Goal: Obtain resource: Download file/media

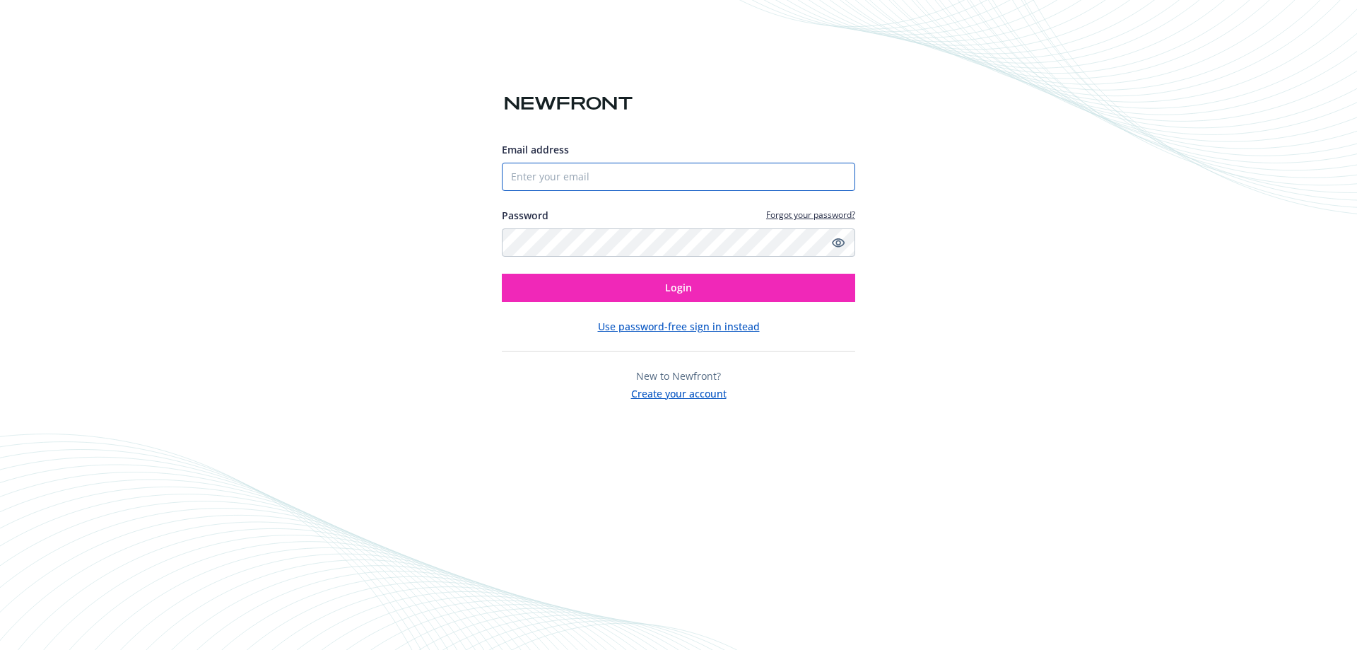
click at [642, 180] on input "Email address" at bounding box center [678, 177] width 353 height 28
click at [624, 175] on input "Email address" at bounding box center [678, 177] width 353 height 28
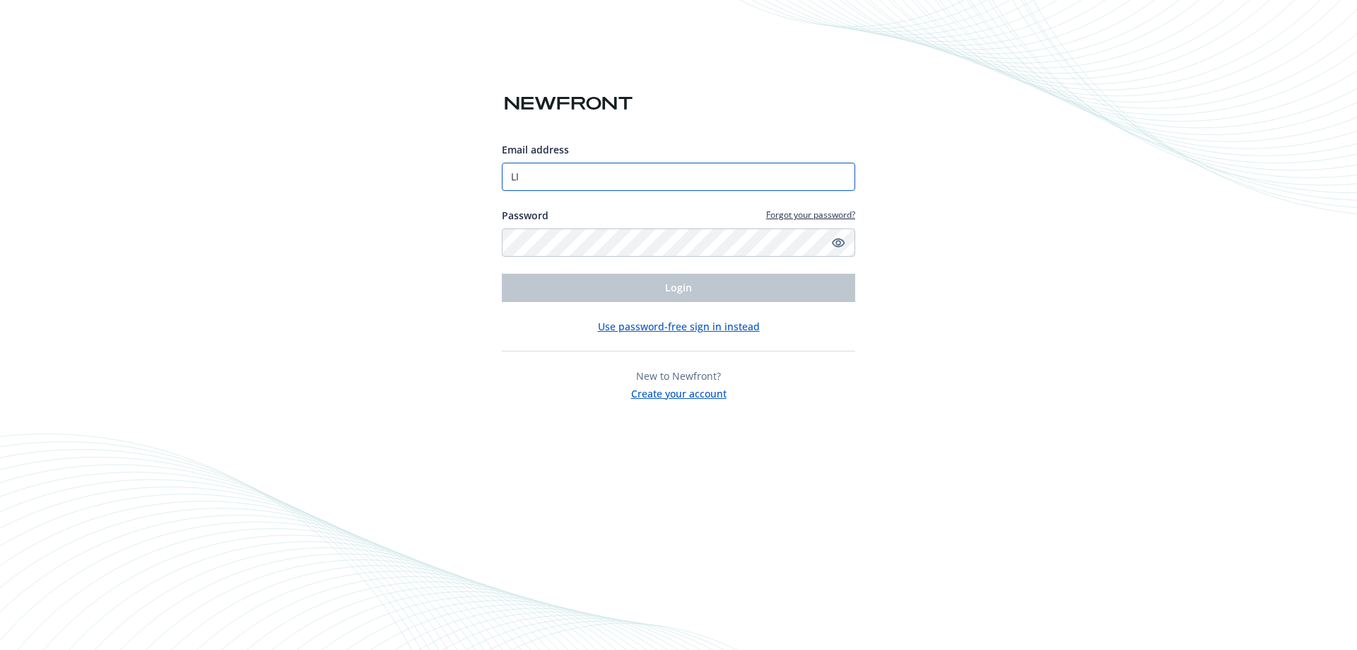
type input "L"
type input "[EMAIL_ADDRESS][PERSON_NAME][DOMAIN_NAME]"
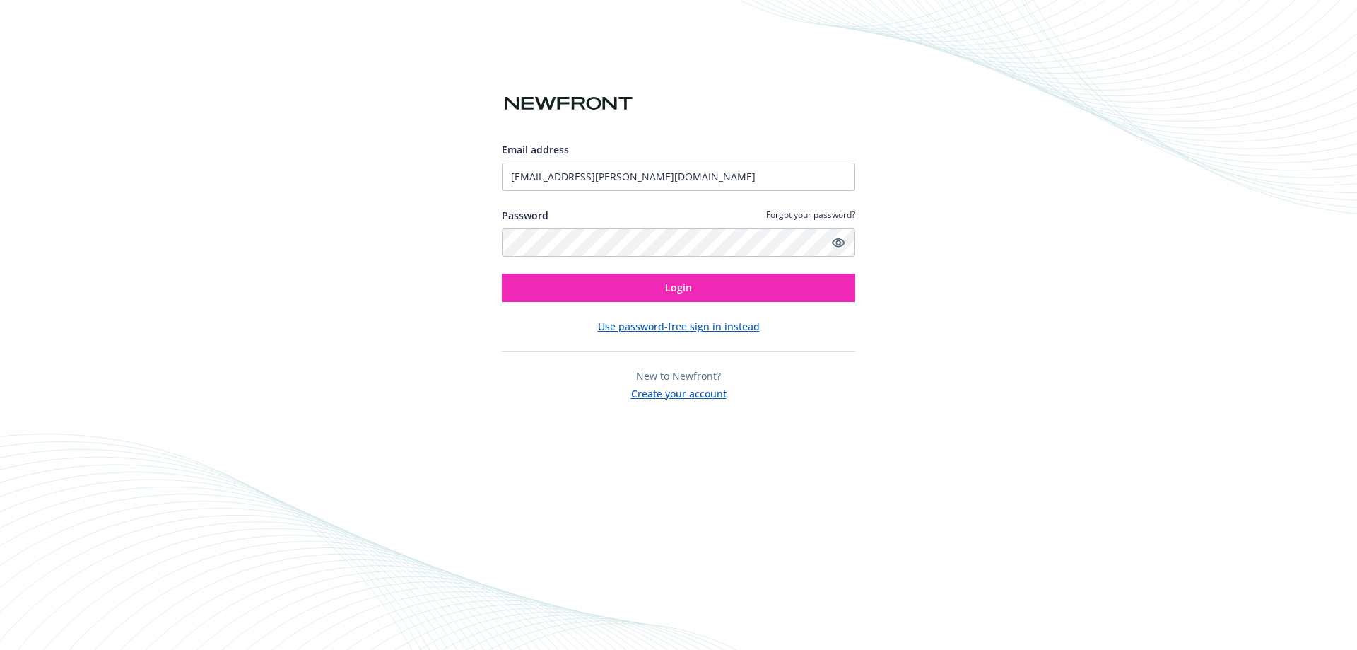
click at [704, 304] on div "Email address liz.medina@wlbutler.com Password Forgot your password? Login Use …" at bounding box center [678, 271] width 353 height 259
click at [707, 294] on button "Login" at bounding box center [678, 288] width 353 height 28
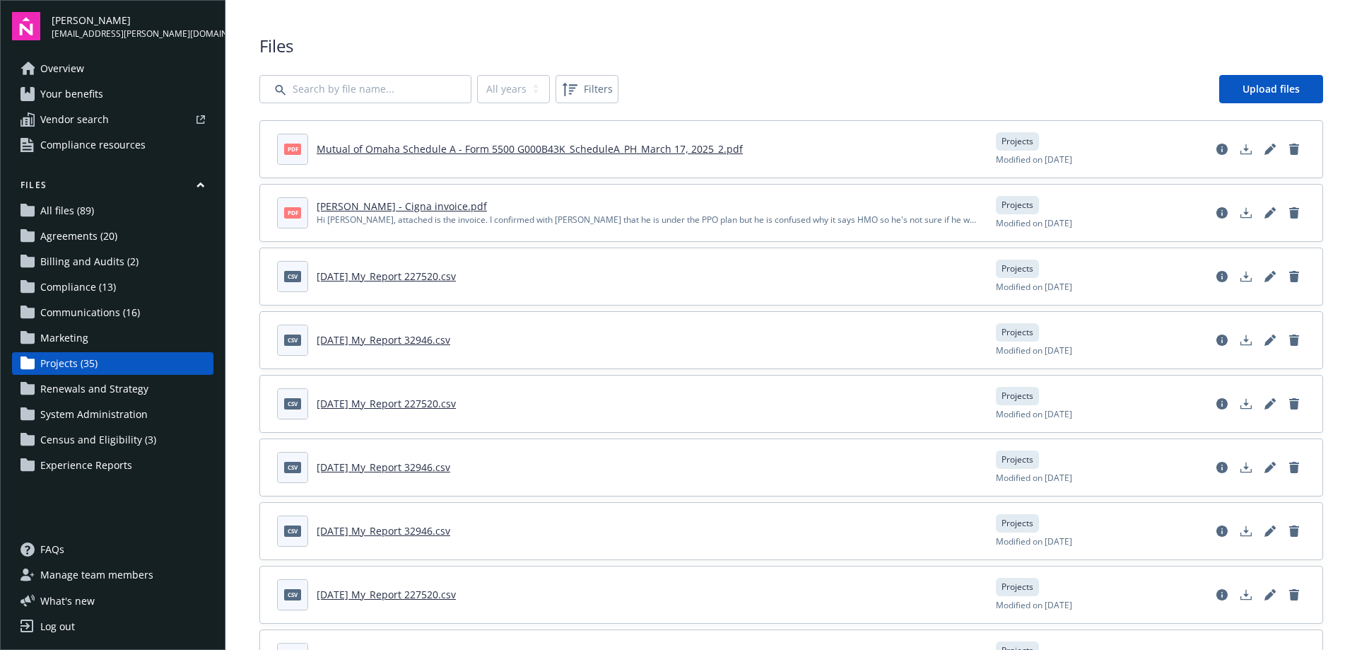
click at [109, 310] on span "Communications (16)" at bounding box center [90, 312] width 100 height 23
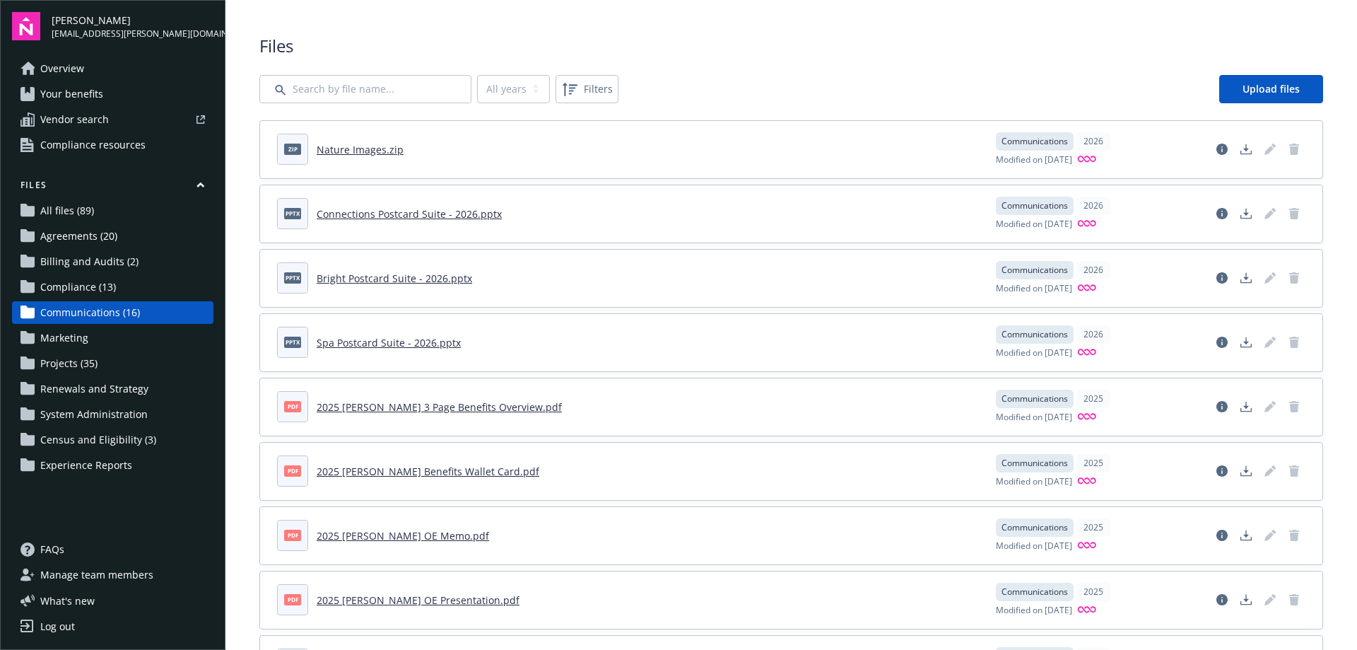
click at [367, 148] on link "Nature Images.zip" at bounding box center [360, 149] width 87 height 13
click at [1264, 42] on span "Files" at bounding box center [791, 46] width 1064 height 24
